Goal: Task Accomplishment & Management: Manage account settings

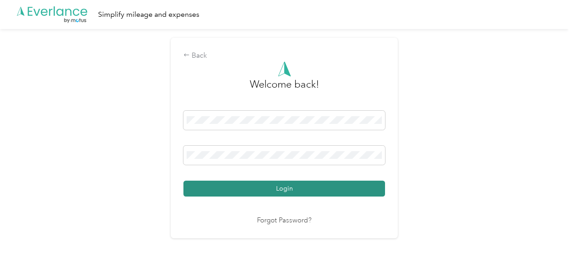
click at [256, 187] on button "Login" at bounding box center [285, 189] width 202 height 16
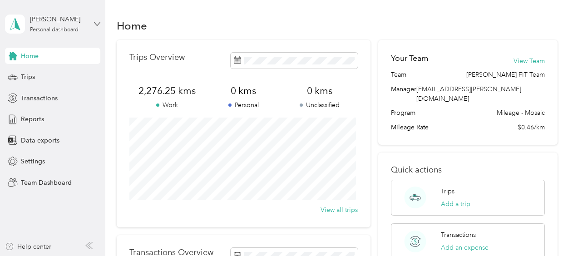
click at [97, 22] on icon at bounding box center [97, 24] width 6 height 6
click at [48, 75] on div "Team dashboard" at bounding box center [37, 75] width 49 height 10
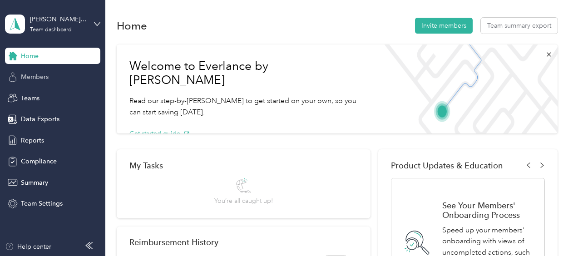
click at [38, 80] on span "Members" at bounding box center [35, 77] width 28 height 10
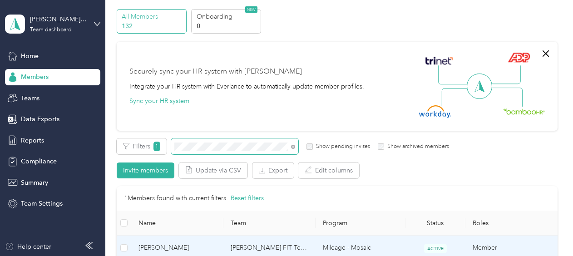
scroll to position [45, 0]
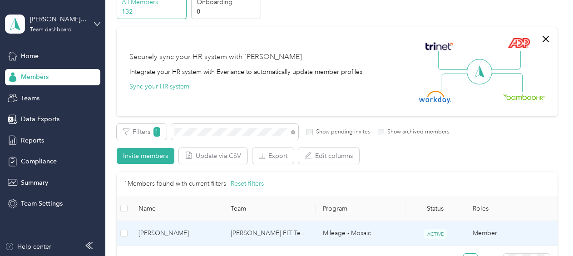
click at [177, 232] on span "[PERSON_NAME]" at bounding box center [178, 233] width 78 height 10
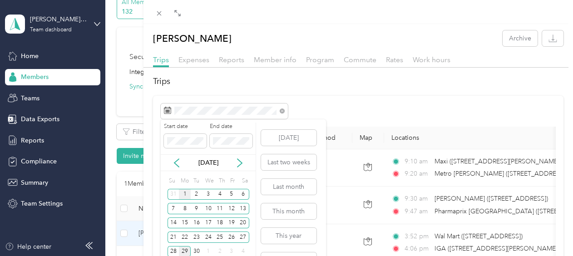
click at [186, 195] on div "1" at bounding box center [185, 194] width 12 height 11
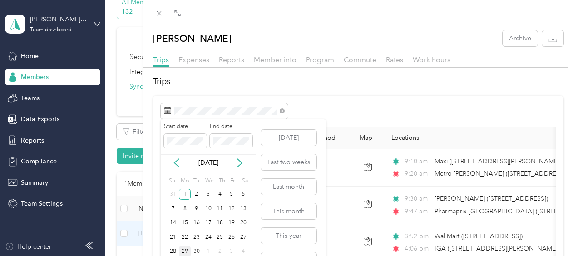
click at [186, 253] on div "29" at bounding box center [185, 251] width 12 height 11
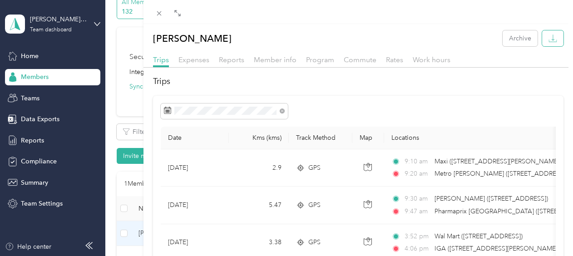
click at [549, 37] on icon "button" at bounding box center [553, 38] width 9 height 9
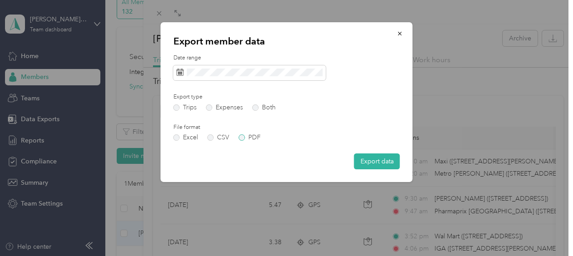
click at [239, 138] on label "PDF" at bounding box center [250, 137] width 22 height 6
click at [368, 160] on button "Export data" at bounding box center [377, 162] width 46 height 16
